Goal: Task Accomplishment & Management: Manage account settings

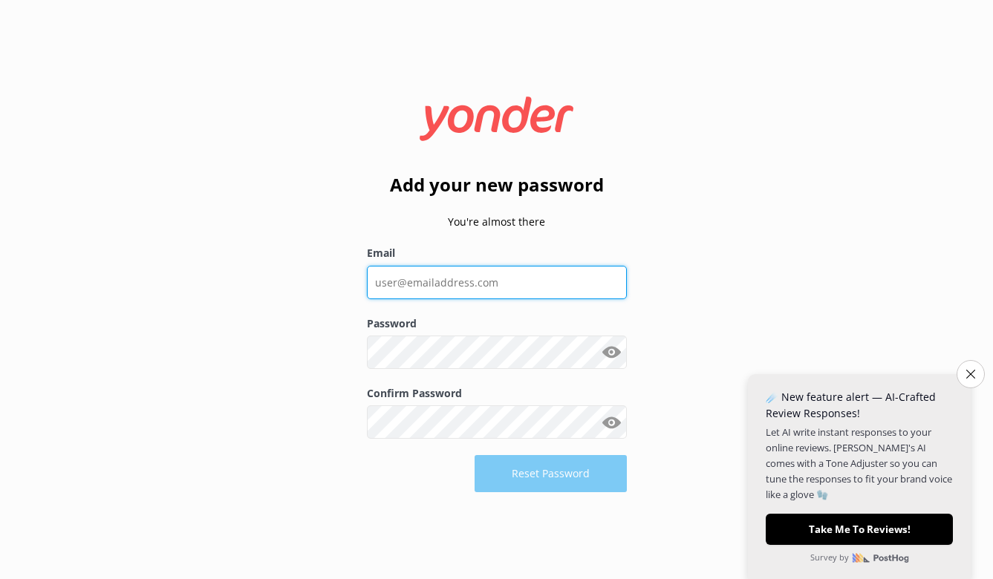
click at [495, 290] on input "Email" at bounding box center [497, 282] width 260 height 33
type input "[EMAIL_ADDRESS][DOMAIN_NAME]"
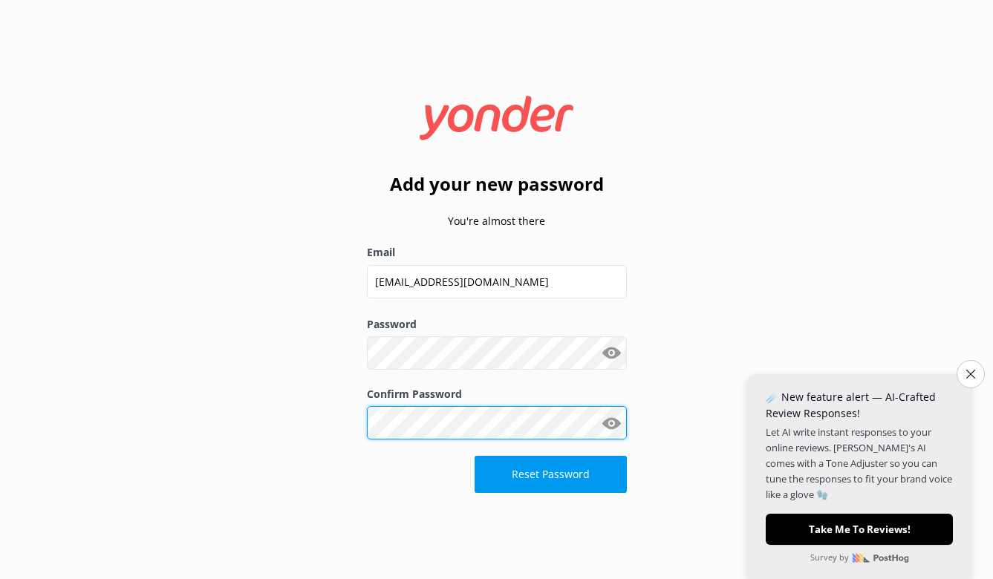
click at [551, 474] on button "Reset Password" at bounding box center [551, 474] width 152 height 37
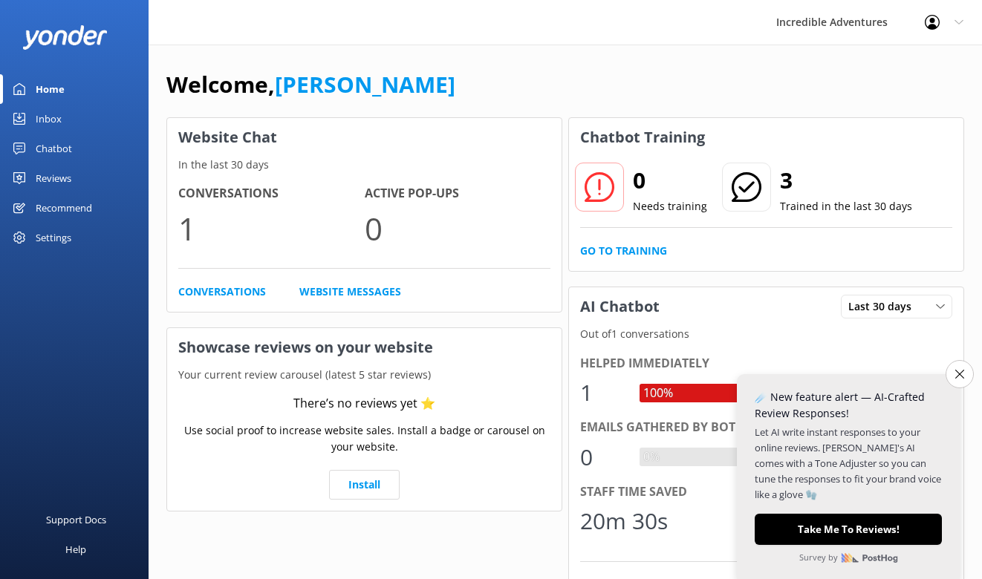
click at [959, 29] on div "Profile Settings Logout" at bounding box center [944, 22] width 76 height 45
click at [908, 62] on link "Profile Settings" at bounding box center [908, 63] width 149 height 37
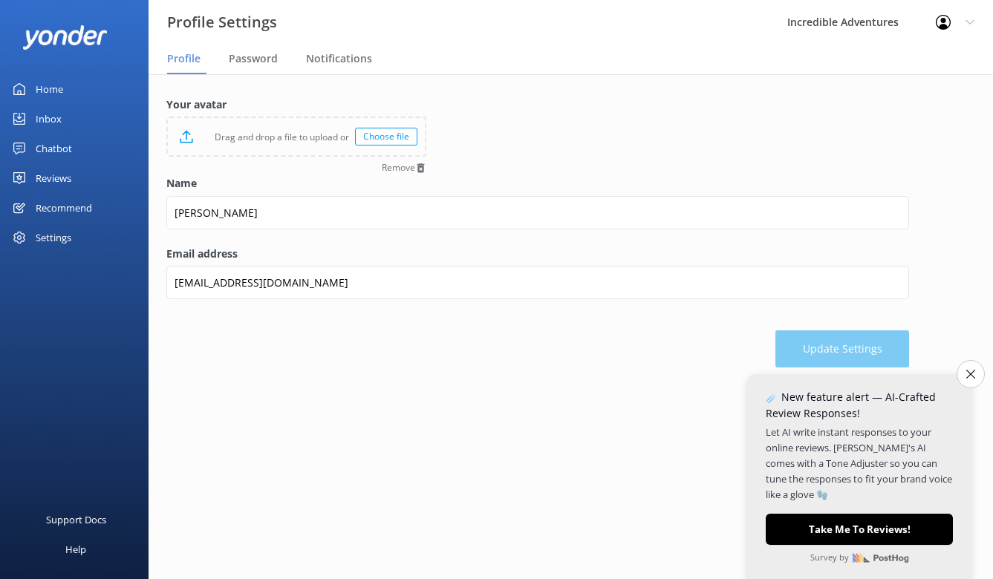
click at [80, 95] on link "Home" at bounding box center [74, 89] width 149 height 30
